Goal: Information Seeking & Learning: Learn about a topic

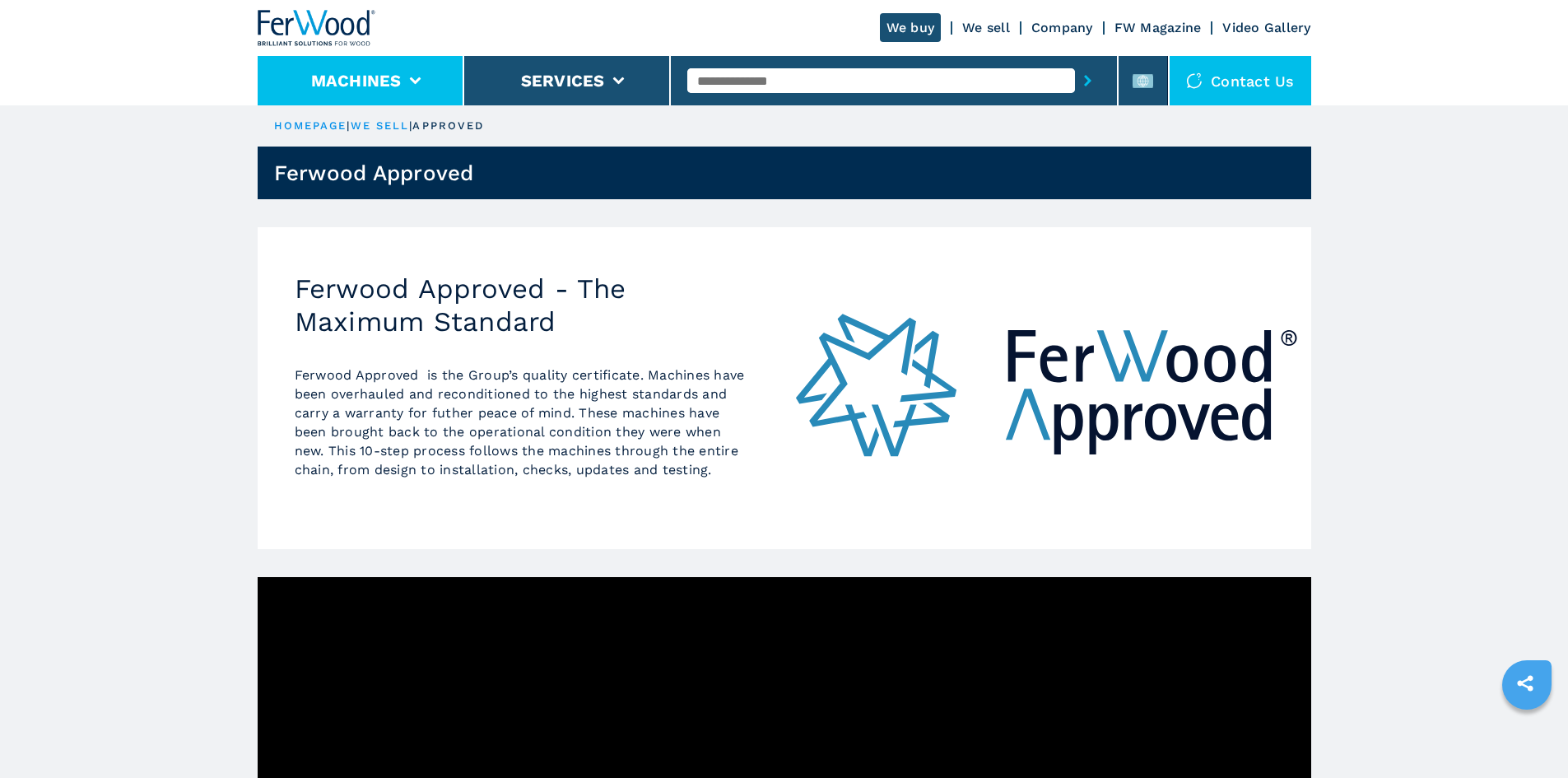
drag, startPoint x: 411, startPoint y: 84, endPoint x: 427, endPoint y: 85, distance: 16.0
click at [410, 84] on icon at bounding box center [414, 81] width 11 height 7
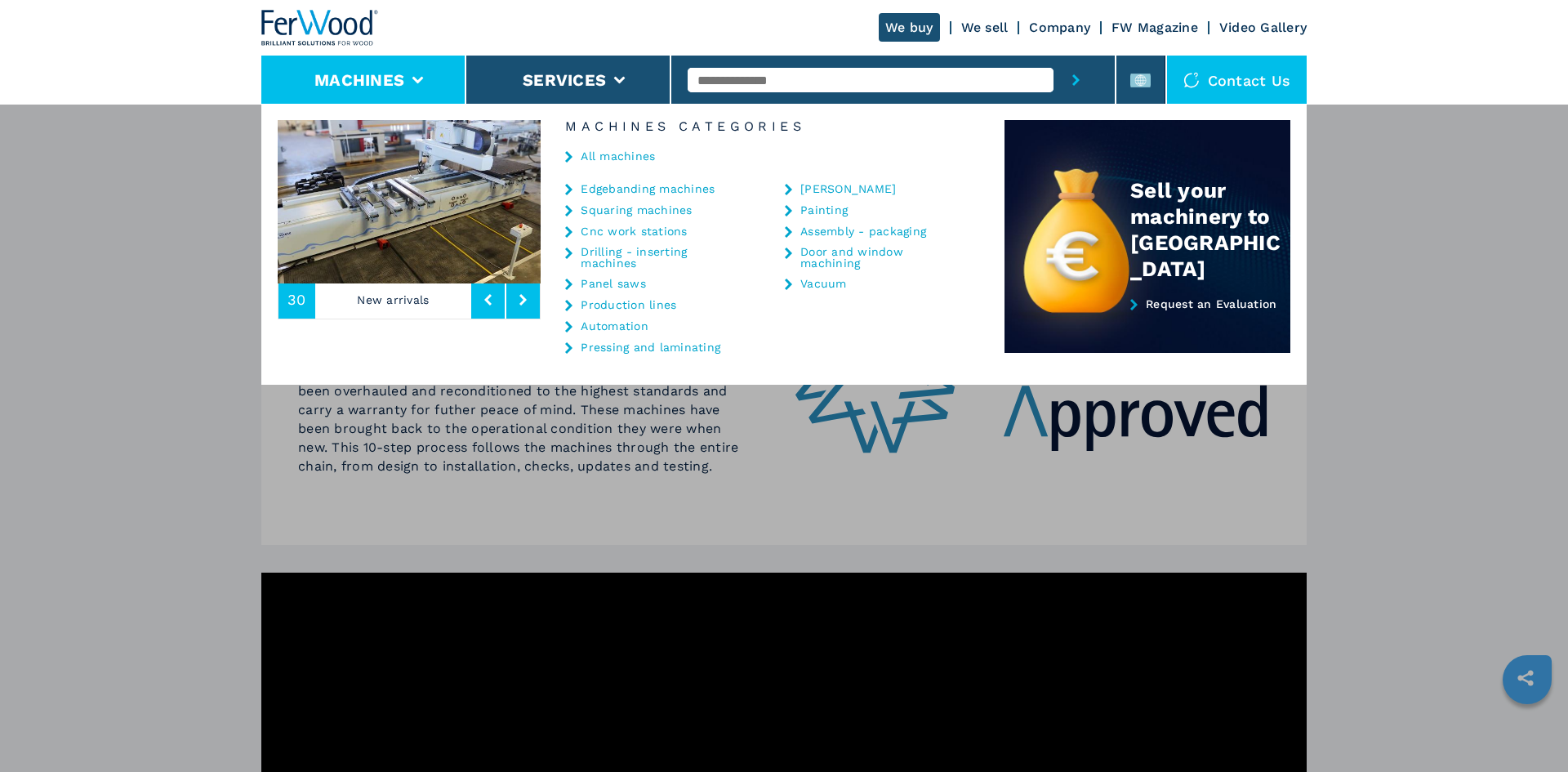
click at [608, 163] on div "All machines" at bounding box center [773, 158] width 464 height 49
click at [617, 161] on link "All machines" at bounding box center [618, 156] width 74 height 11
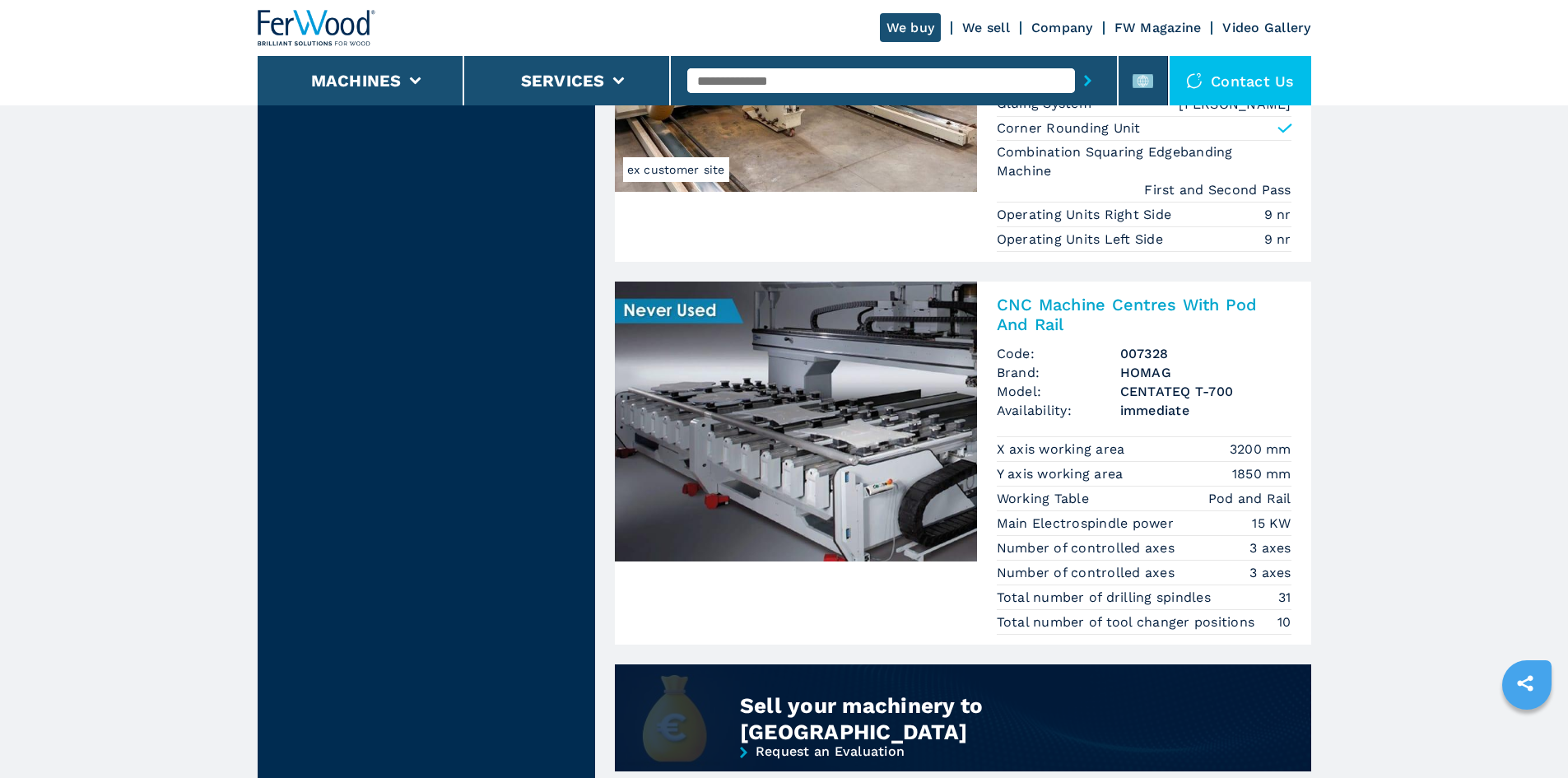
scroll to position [905, 0]
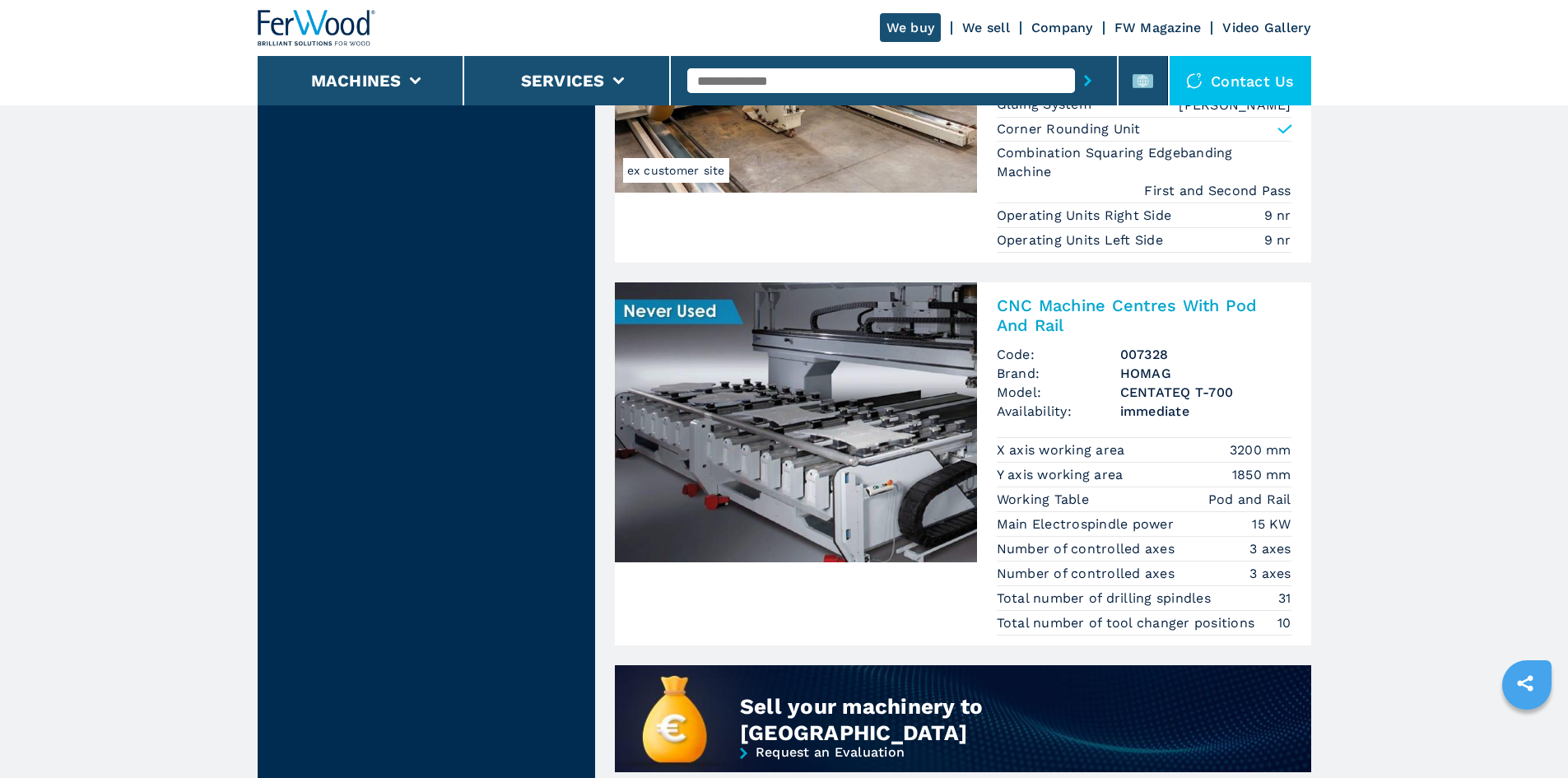
click at [1184, 314] on h2 "CNC Machine Centres With Pod And Rail" at bounding box center [1144, 315] width 295 height 39
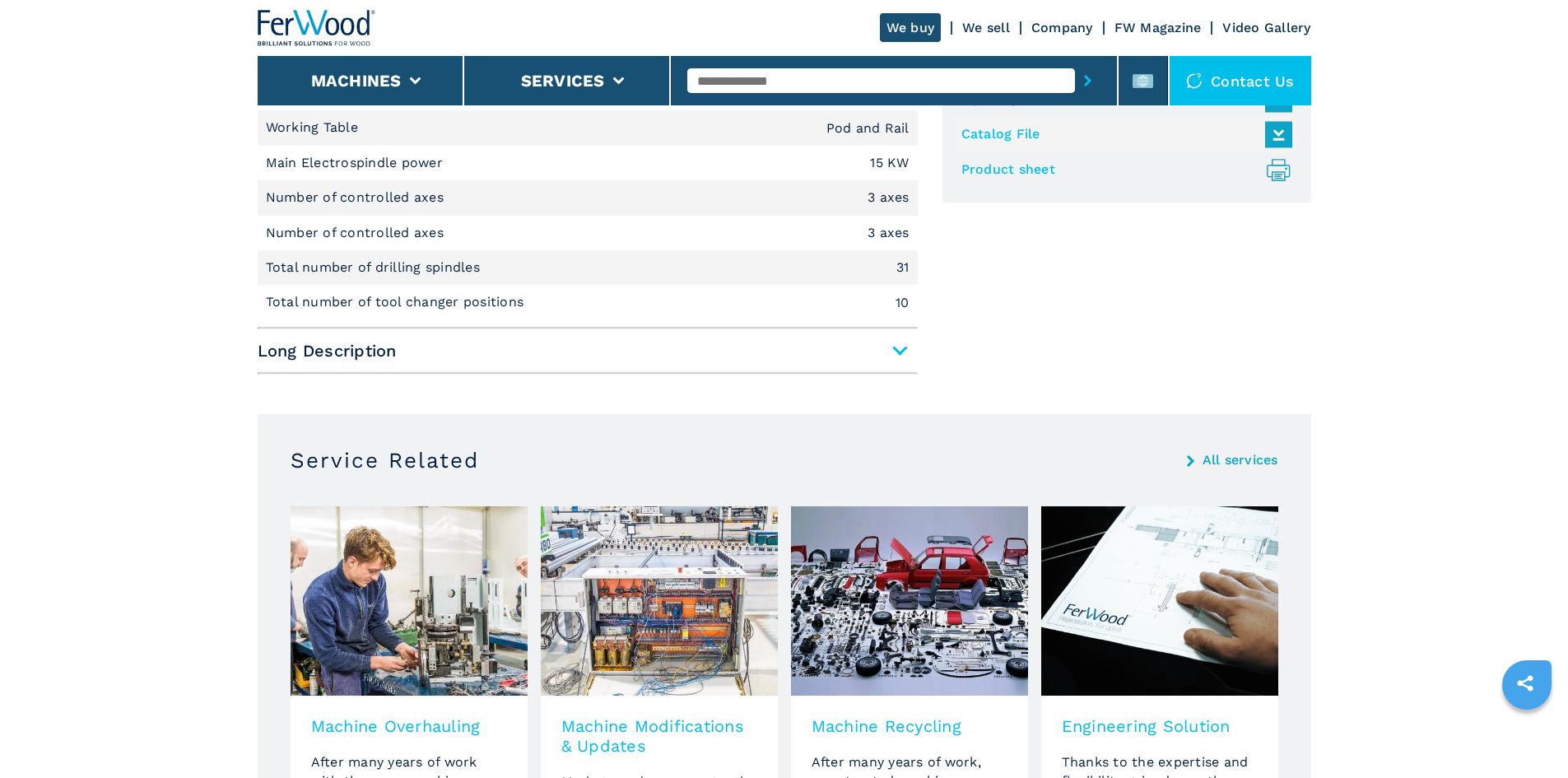
scroll to position [577, 0]
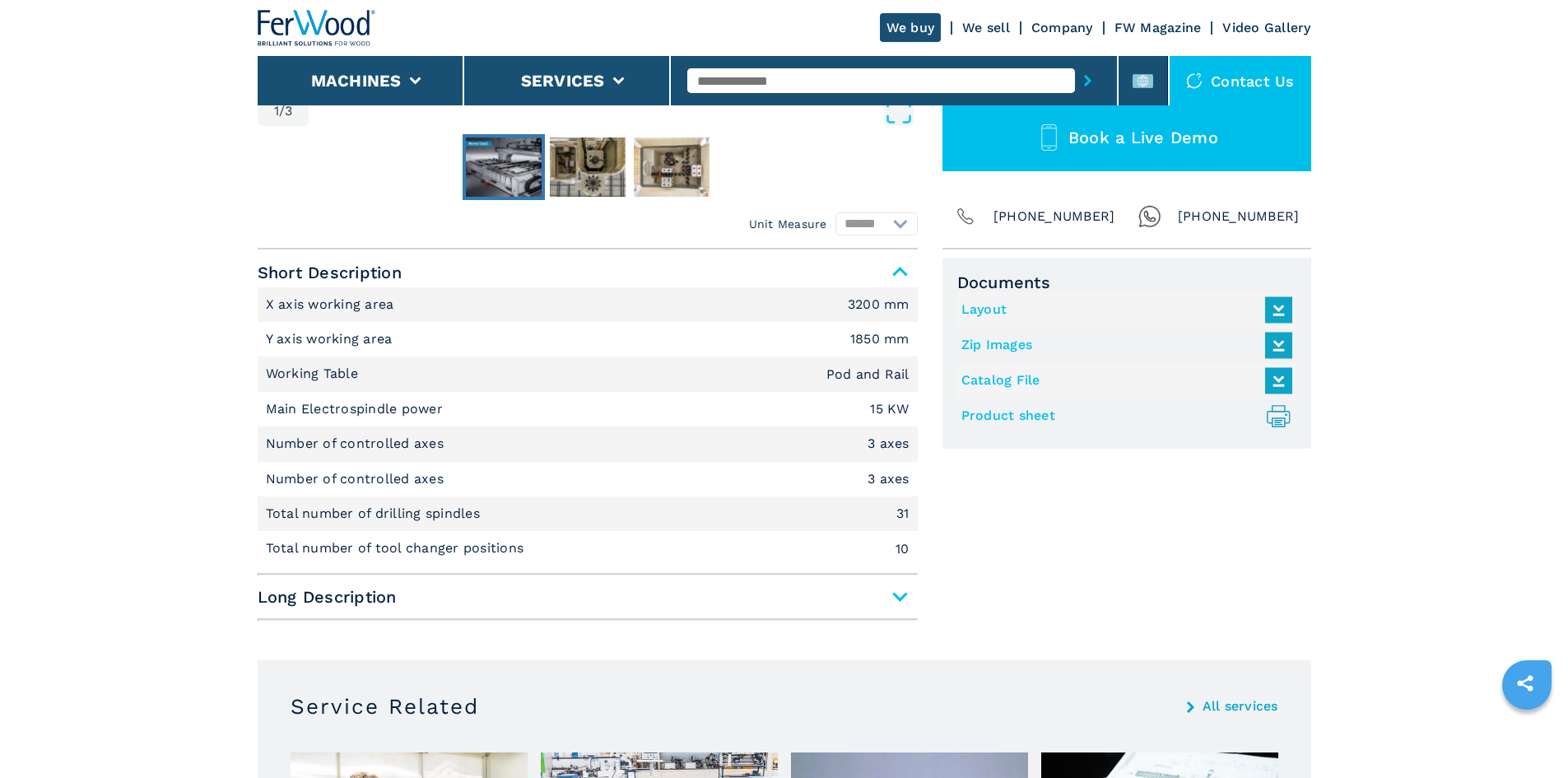
click at [880, 591] on span "Long Description" at bounding box center [587, 597] width 660 height 30
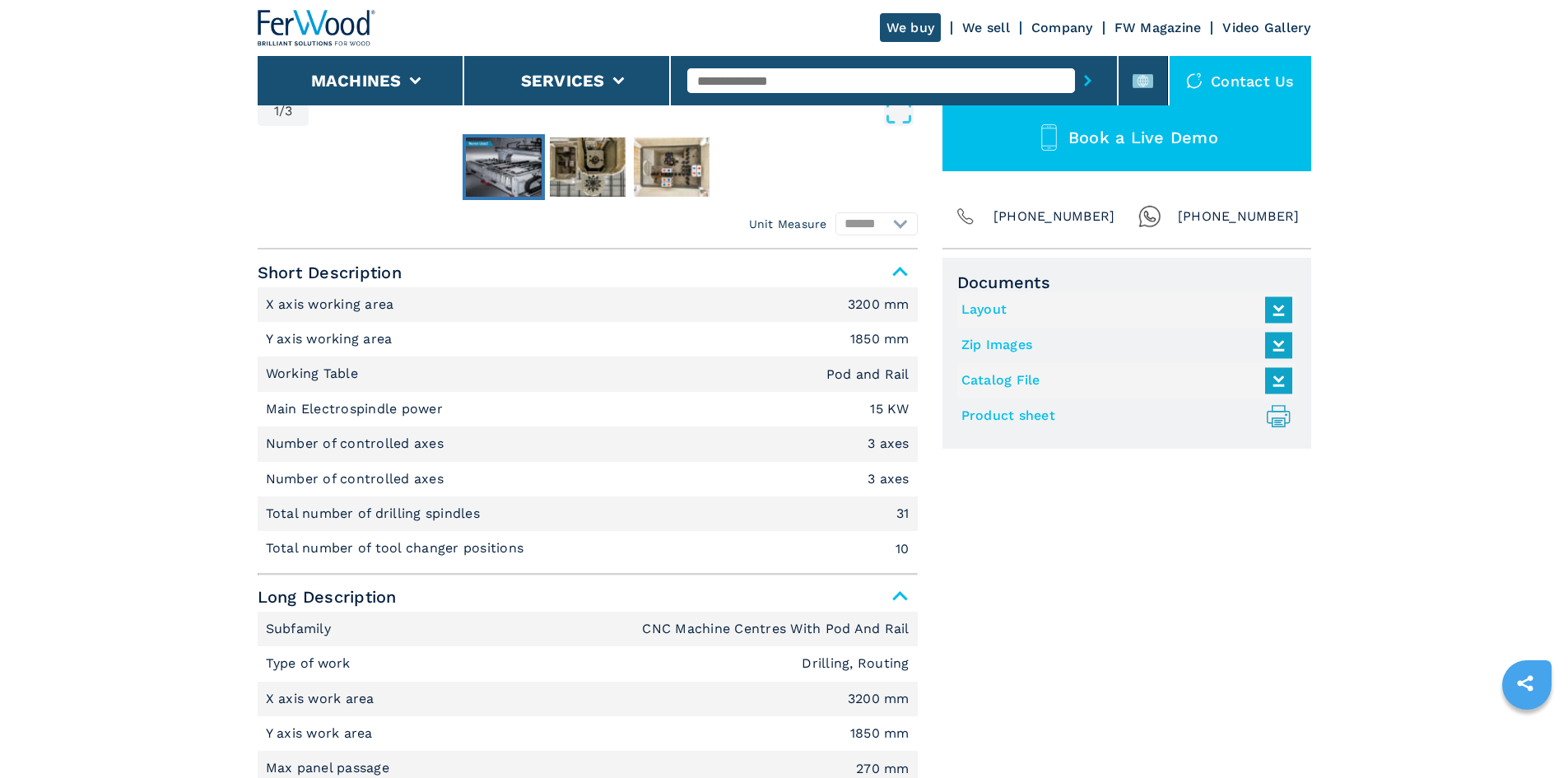
click at [896, 597] on span "Long Description" at bounding box center [587, 597] width 660 height 30
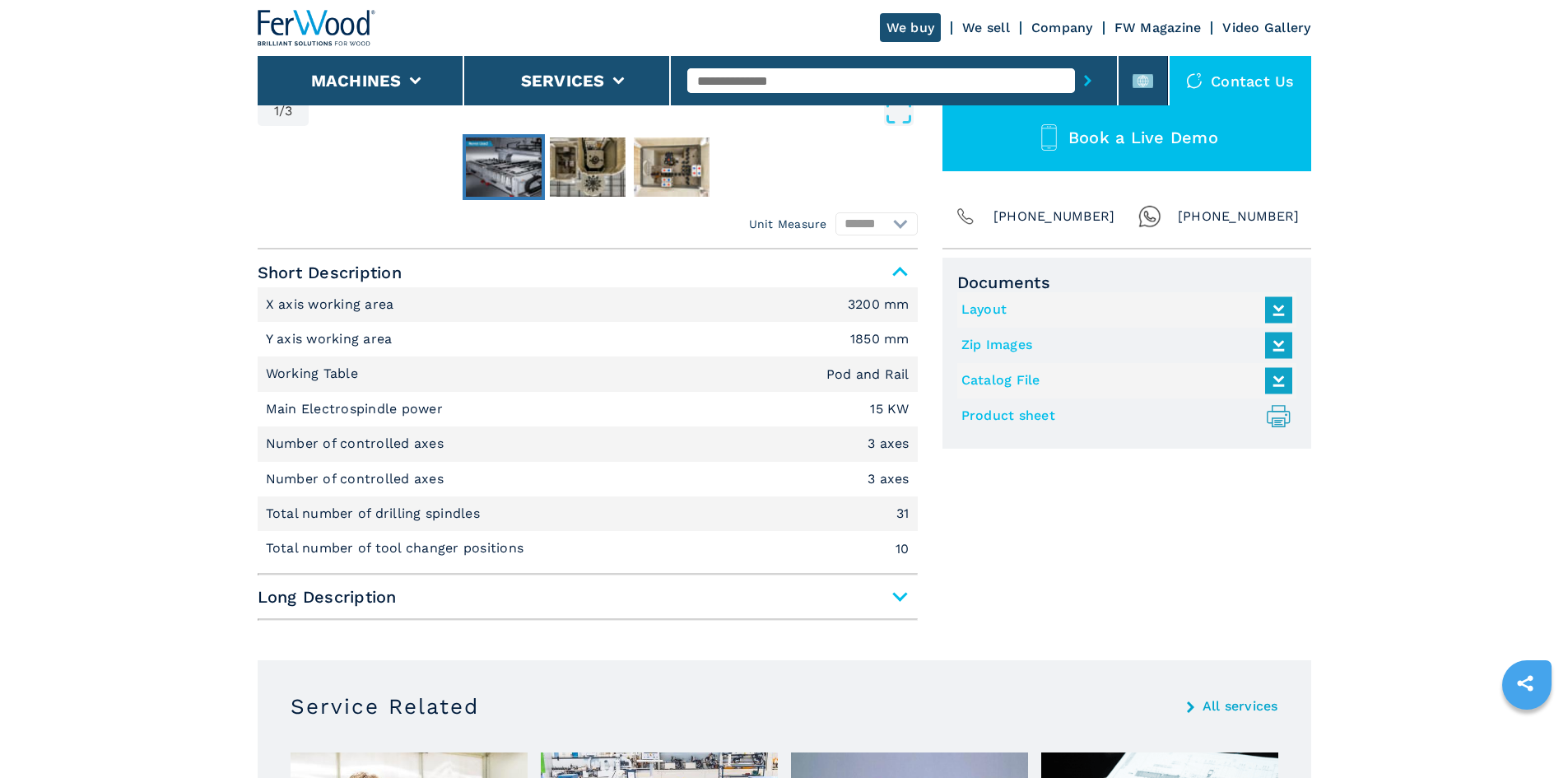
click at [896, 597] on span "Long Description" at bounding box center [587, 597] width 660 height 30
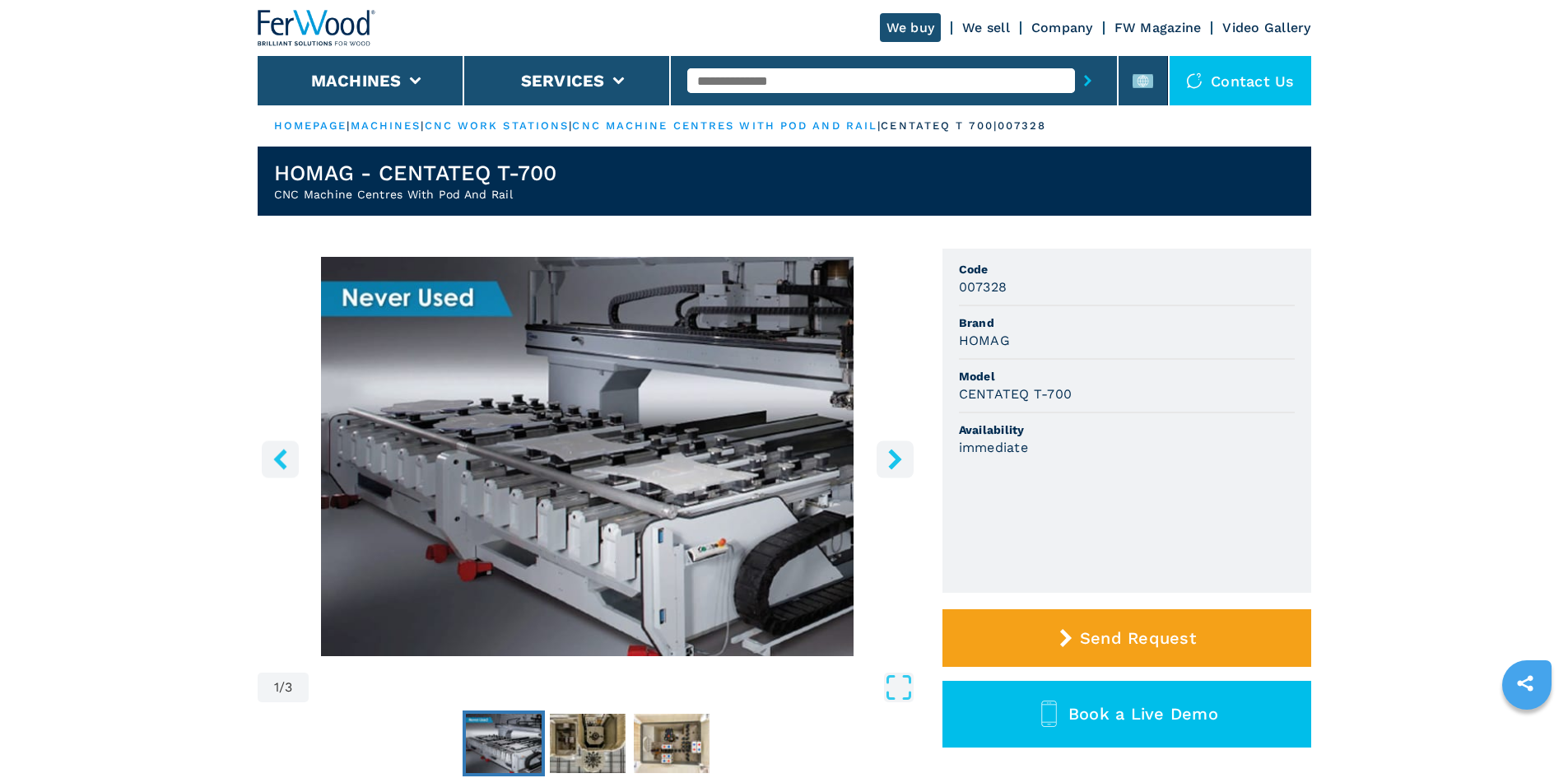
scroll to position [82, 0]
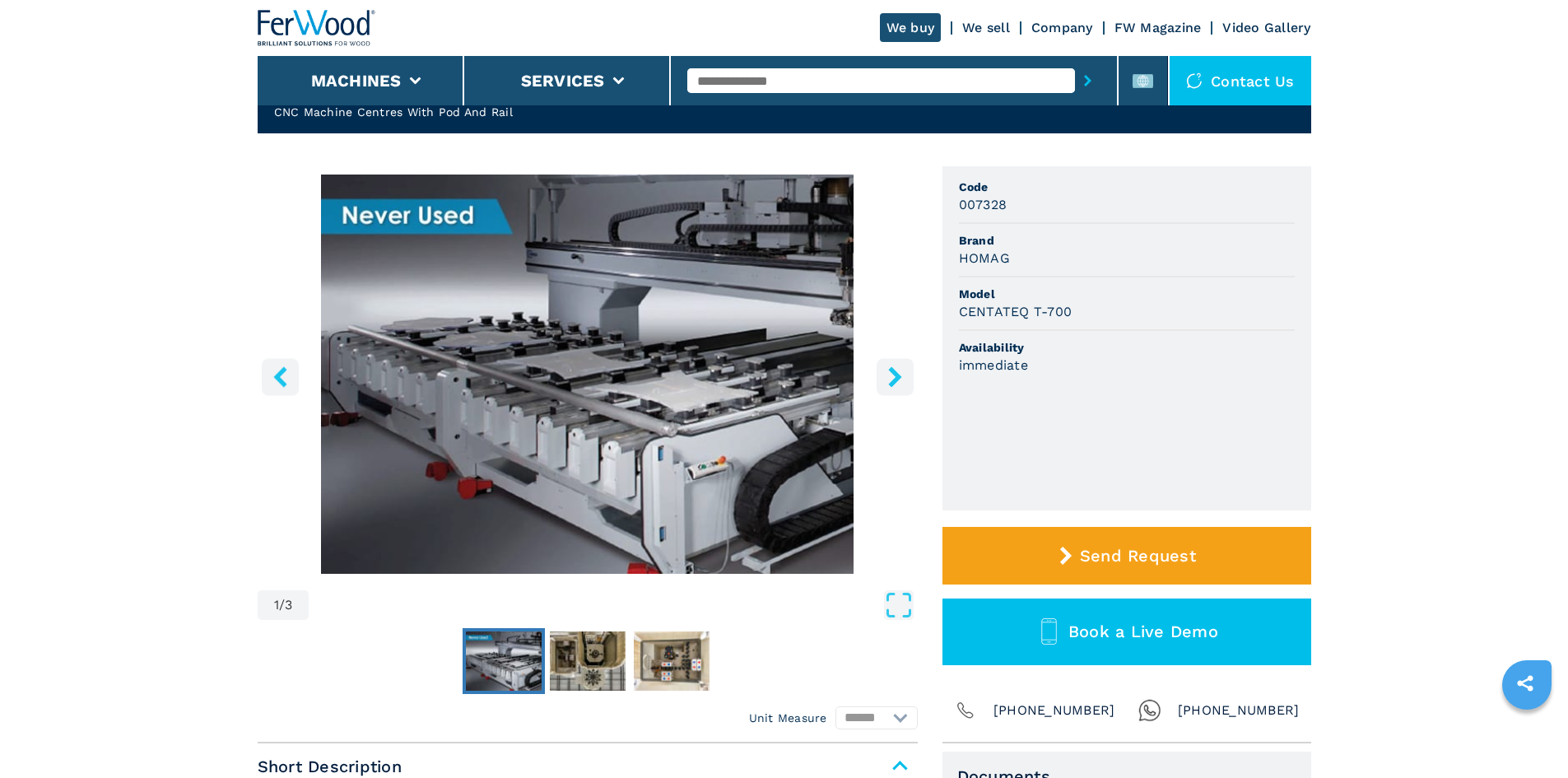
click at [887, 382] on icon "right-button" at bounding box center [896, 377] width 21 height 21
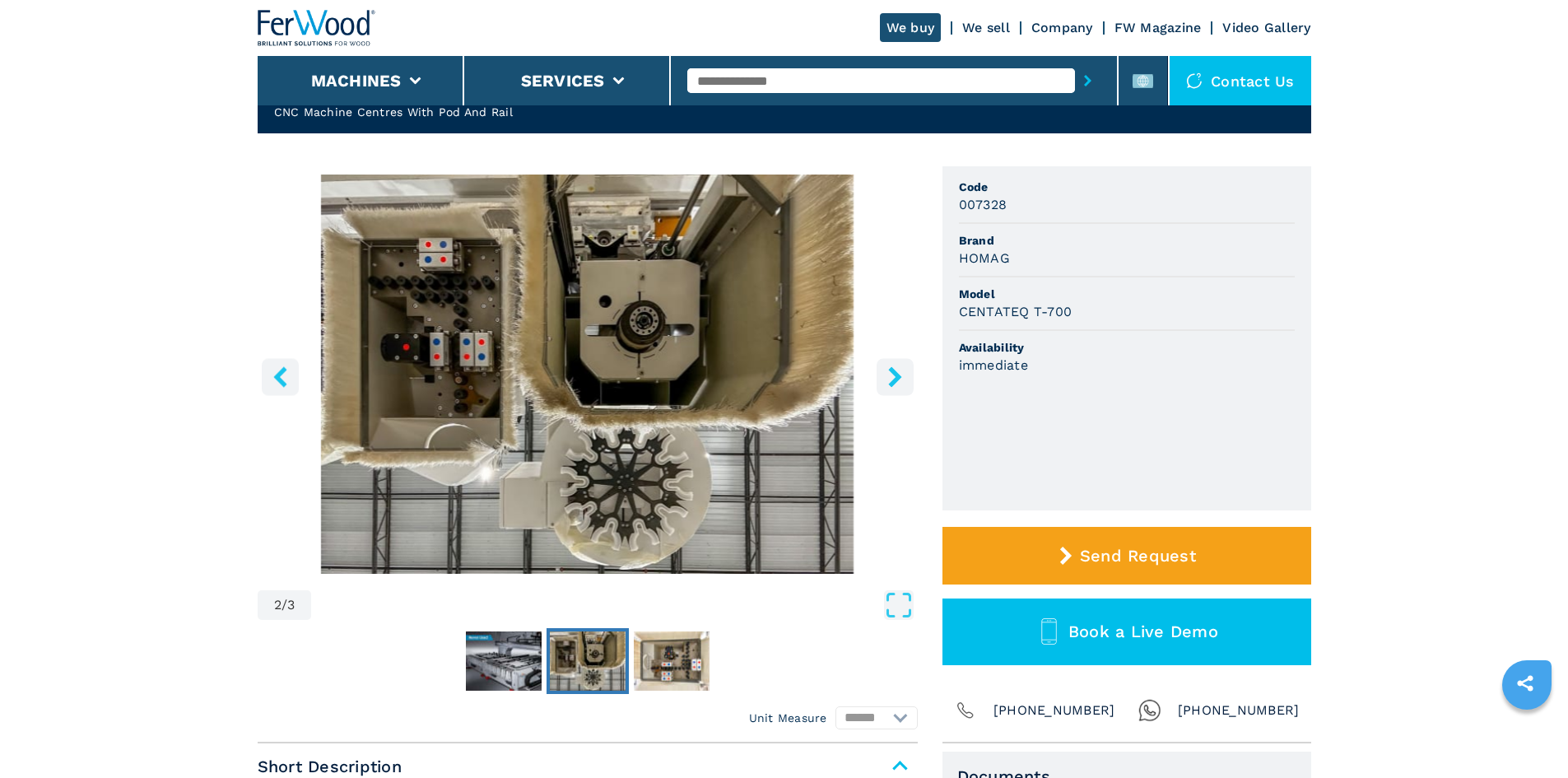
click at [901, 384] on icon "right-button" at bounding box center [896, 377] width 21 height 21
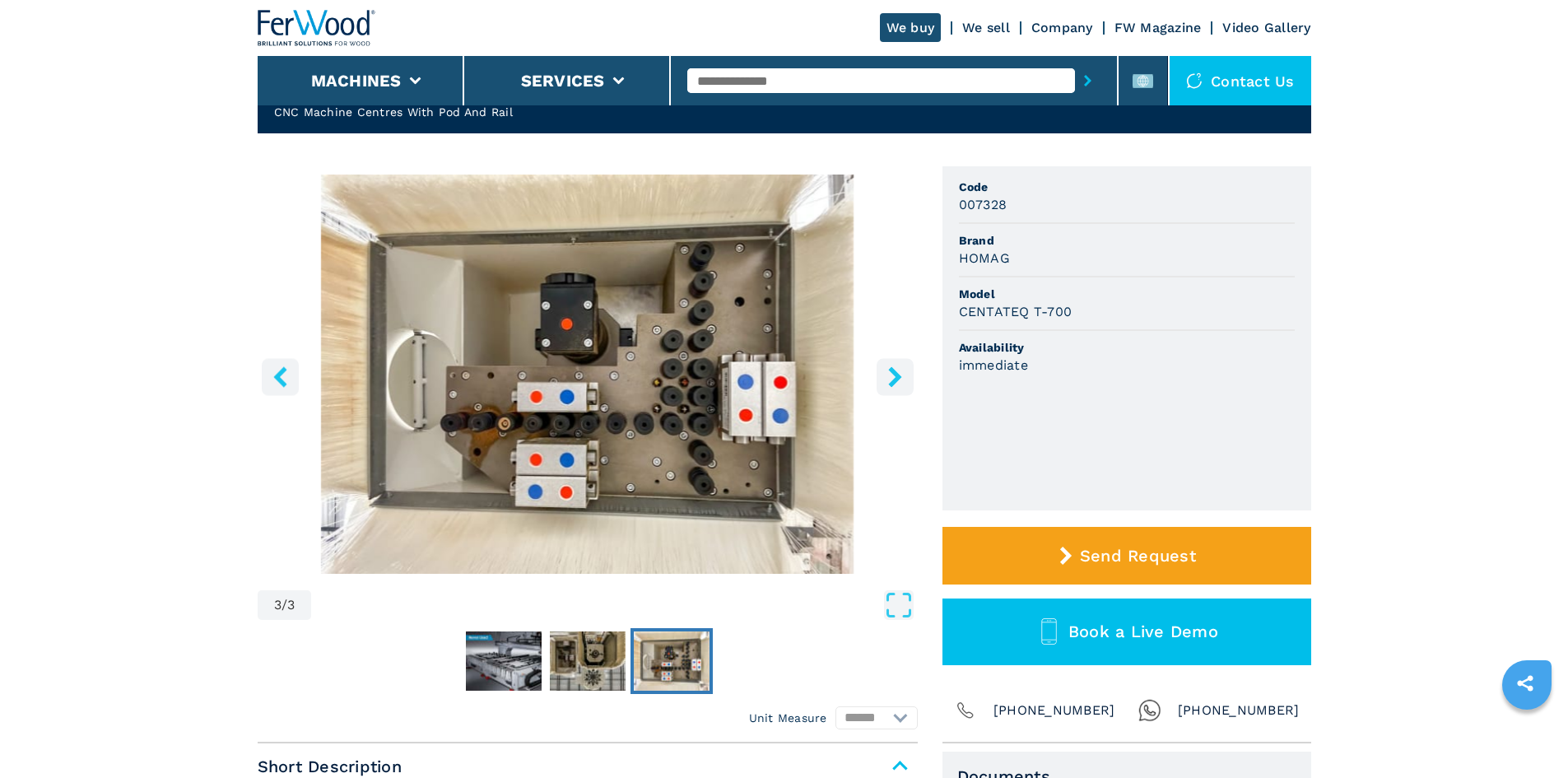
click at [901, 384] on icon "right-button" at bounding box center [896, 377] width 21 height 21
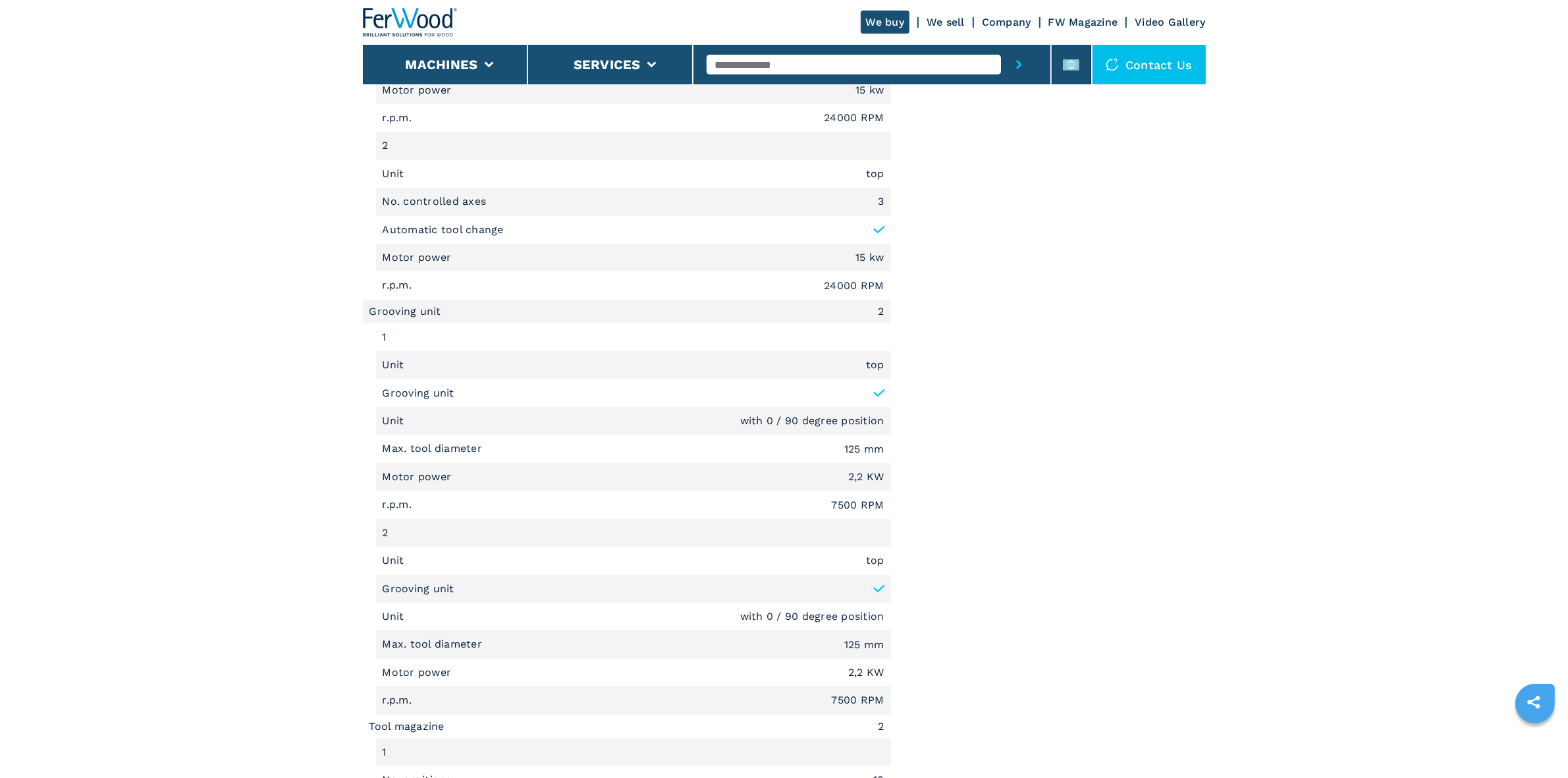
scroll to position [2141, 0]
